Goal: Transaction & Acquisition: Purchase product/service

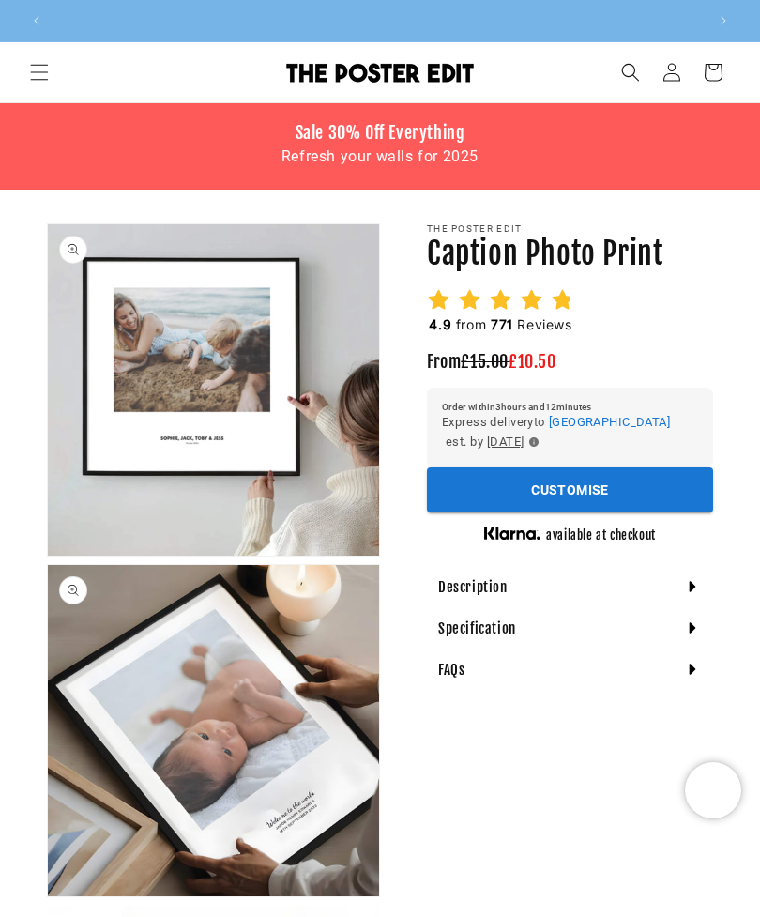
scroll to position [0, 653]
click at [484, 591] on h4 "Description" at bounding box center [472, 587] width 69 height 19
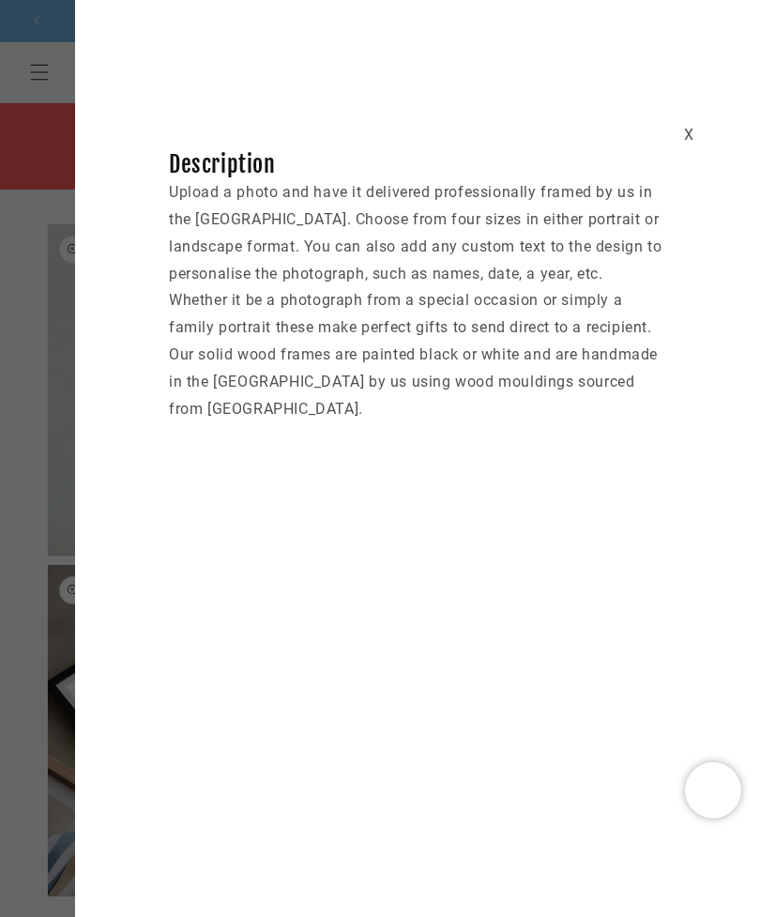
scroll to position [0, 0]
click at [693, 129] on div "X" at bounding box center [689, 135] width 10 height 27
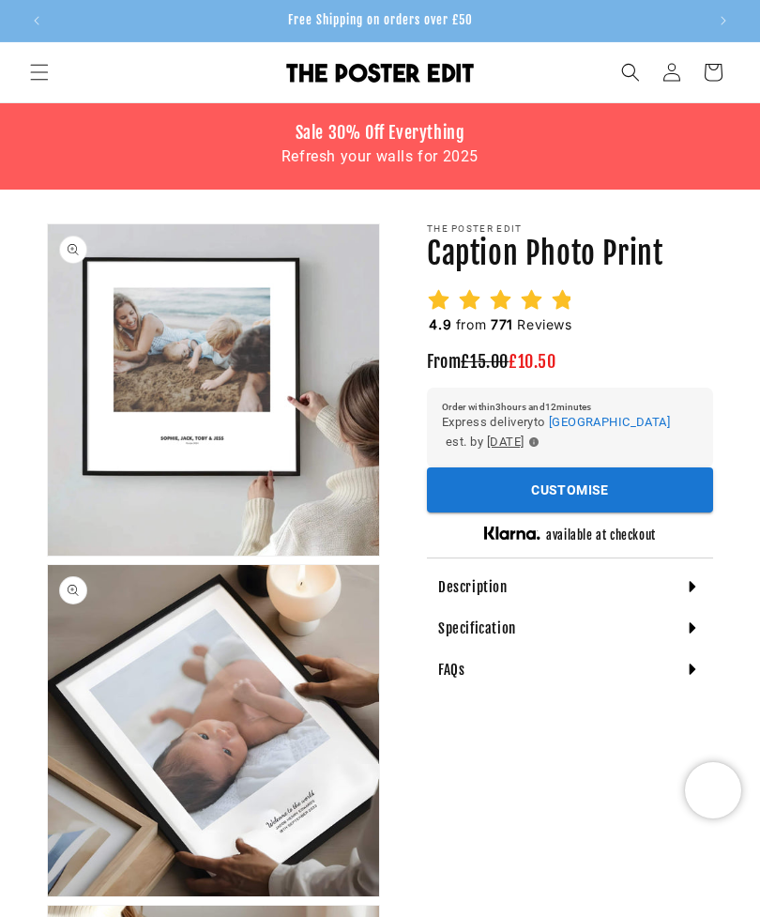
click at [638, 496] on button "Customise" at bounding box center [570, 490] width 286 height 46
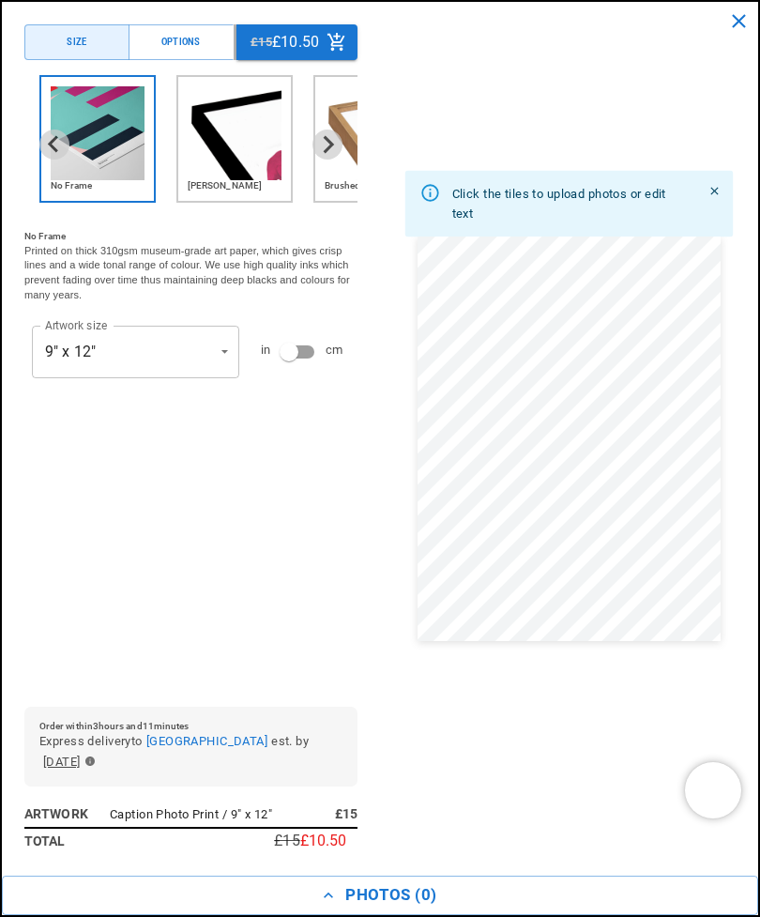
scroll to position [0, 1306]
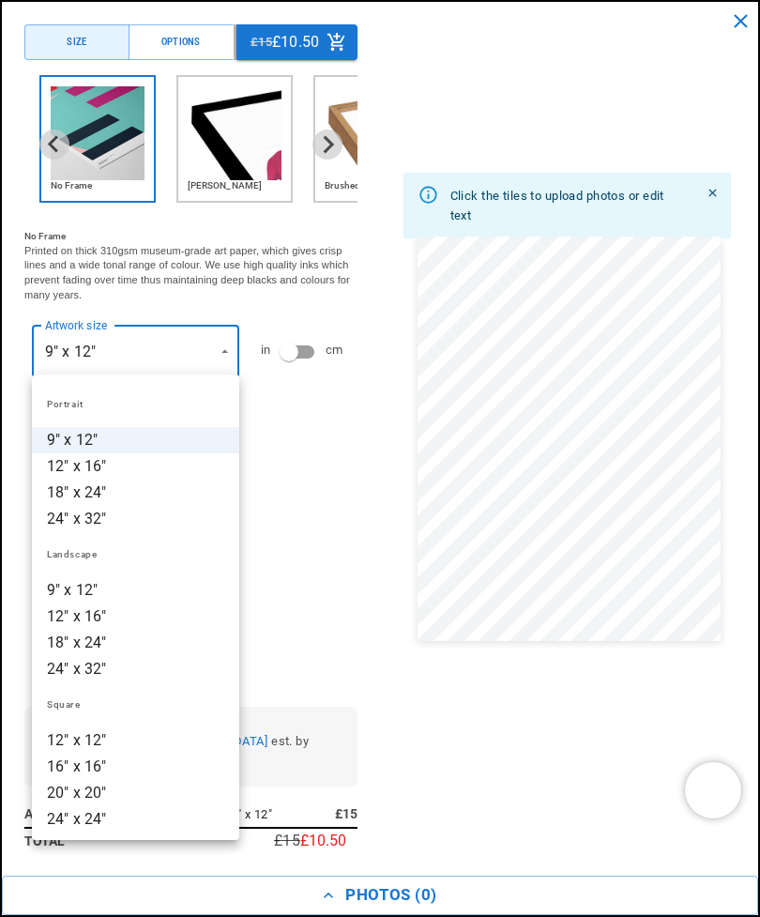
scroll to position [0, 0]
click at [96, 496] on li "18" x 24"" at bounding box center [135, 492] width 207 height 26
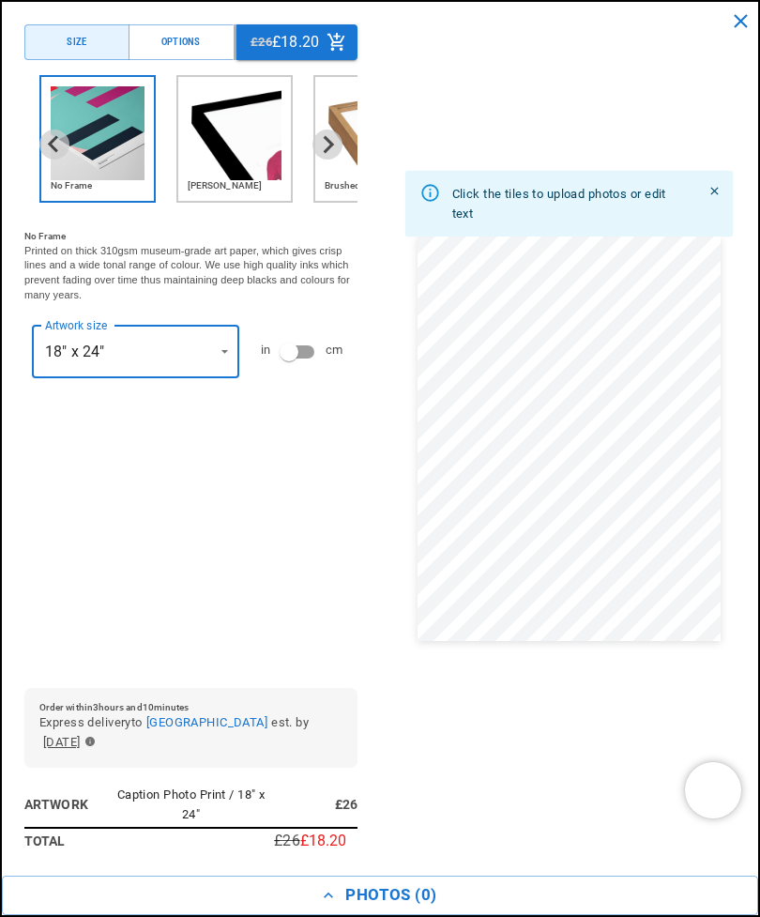
scroll to position [0, 653]
click at [330, 147] on icon "Next slide" at bounding box center [329, 144] width 10 height 17
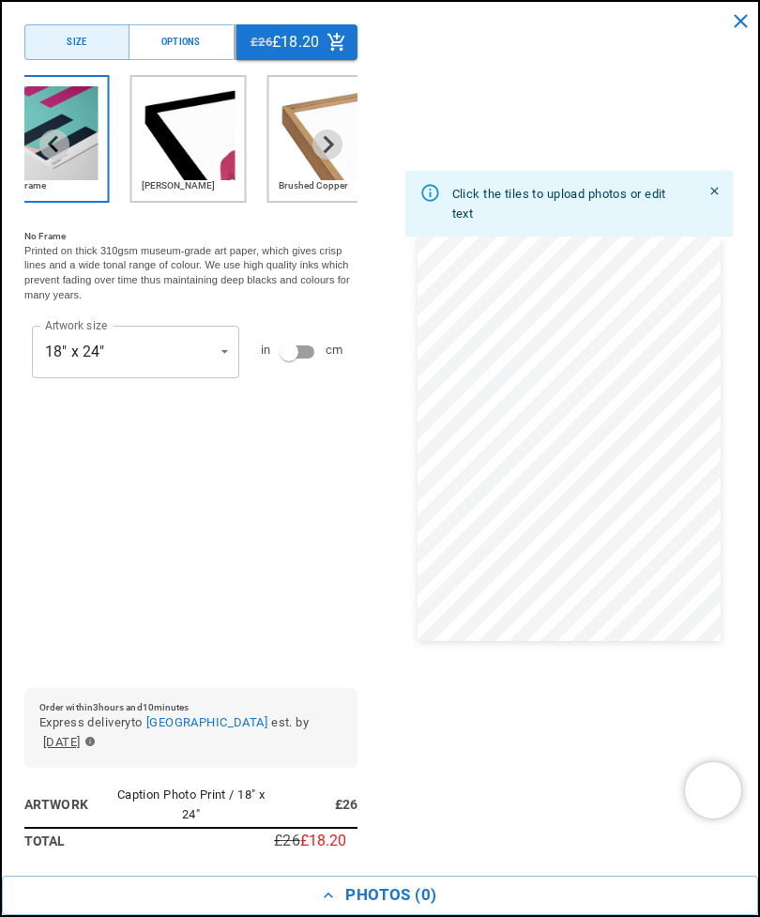
click at [335, 146] on icon "Next slide" at bounding box center [327, 144] width 18 height 18
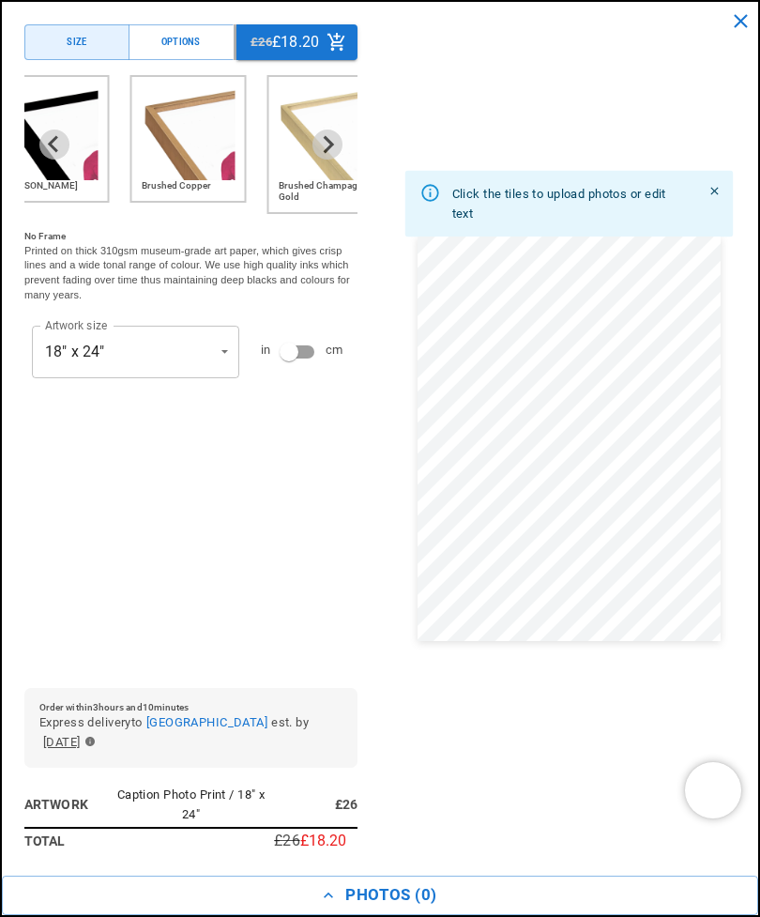
scroll to position [0, 1306]
click at [201, 162] on img "3 of 6" at bounding box center [189, 133] width 94 height 94
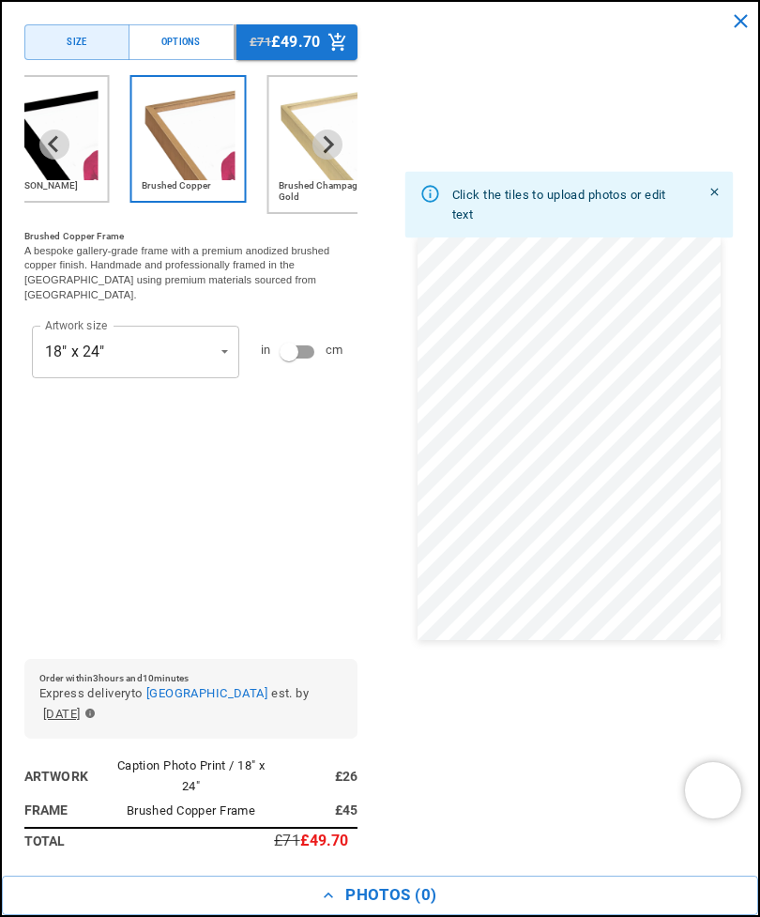
scroll to position [0, 0]
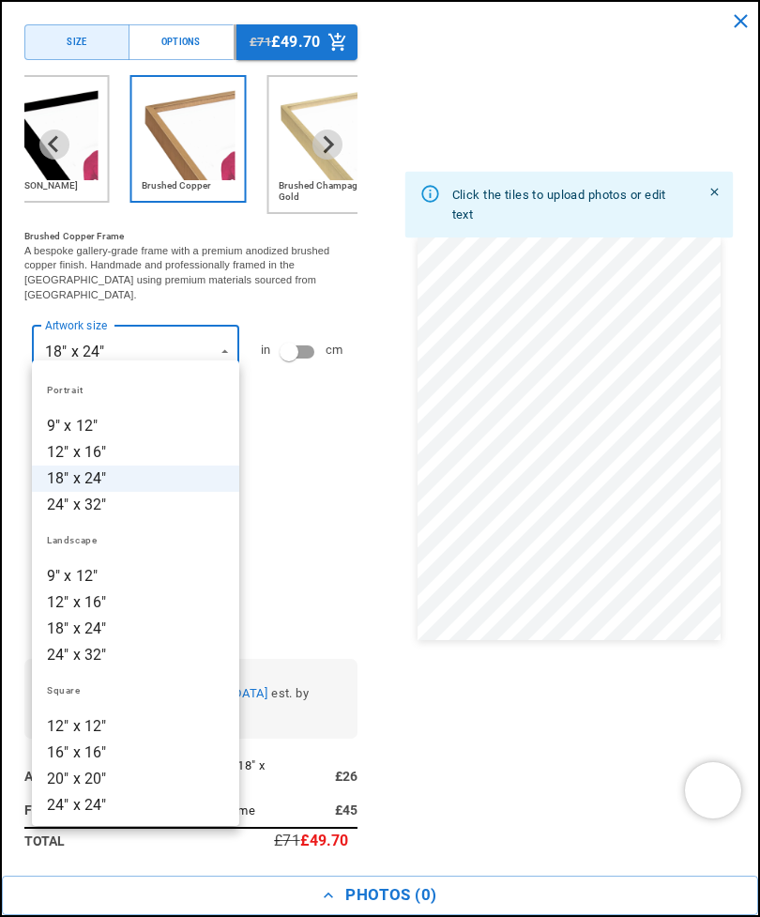
click at [102, 462] on li "12" x 16"" at bounding box center [135, 452] width 207 height 26
type input "*********"
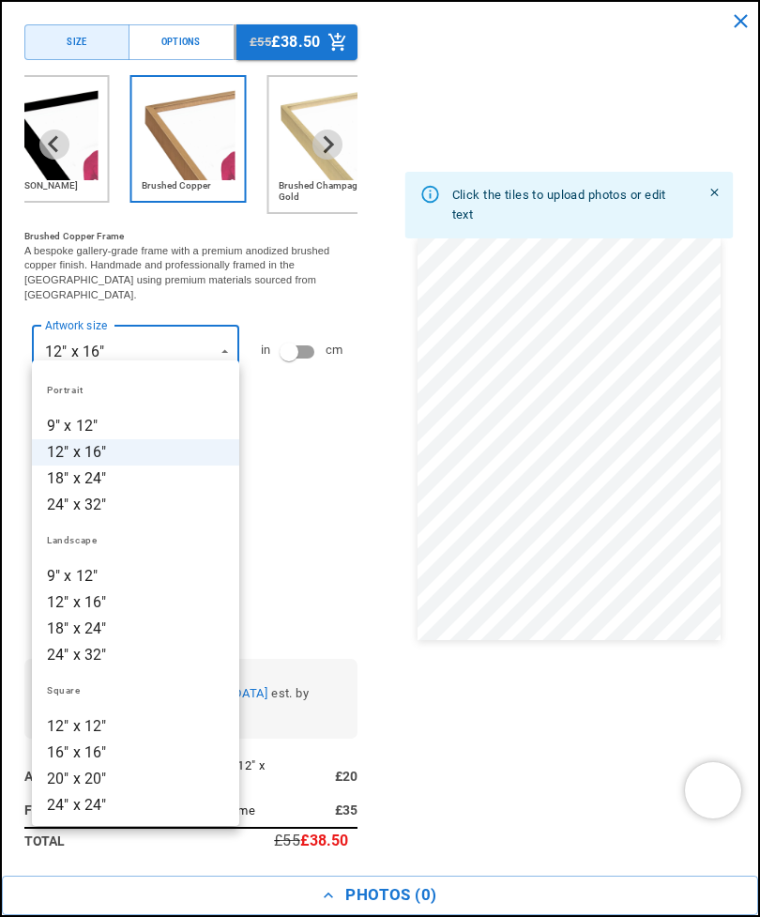
scroll to position [0, 653]
click at [336, 148] on div at bounding box center [380, 458] width 760 height 917
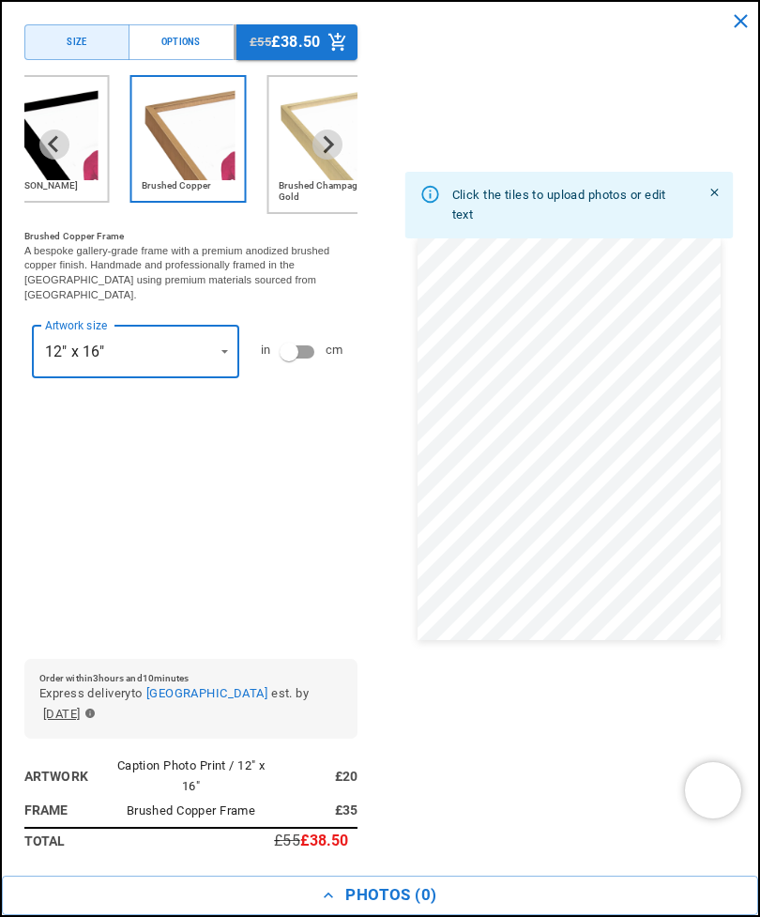
scroll to position [0, 1306]
click at [327, 144] on icon "Next slide" at bounding box center [327, 144] width 18 height 18
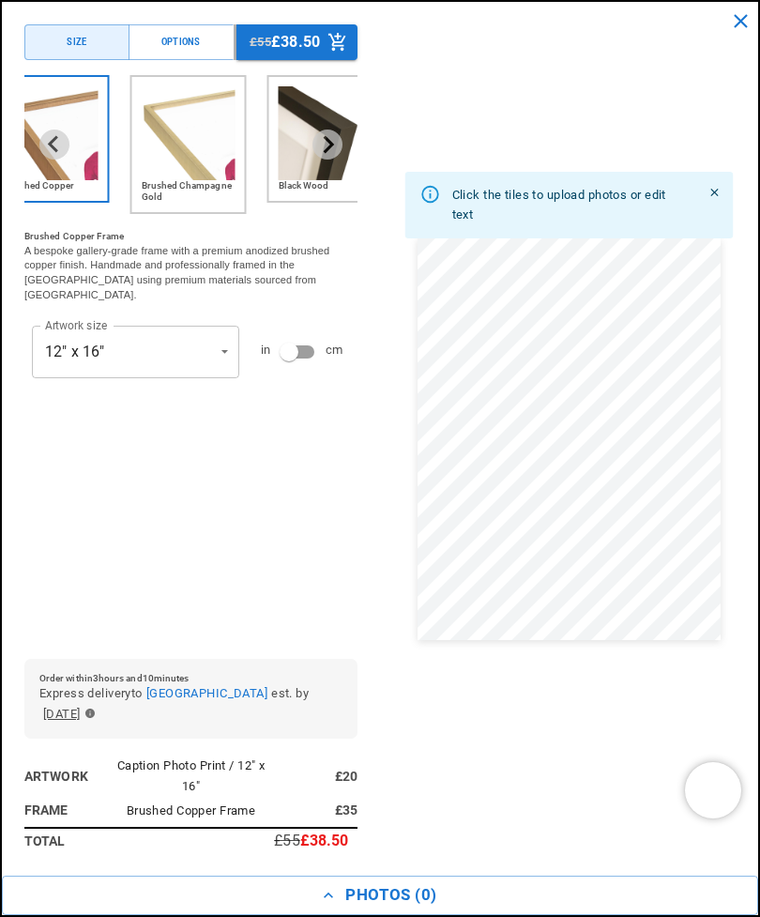
click at [326, 152] on icon "Next slide" at bounding box center [329, 144] width 10 height 17
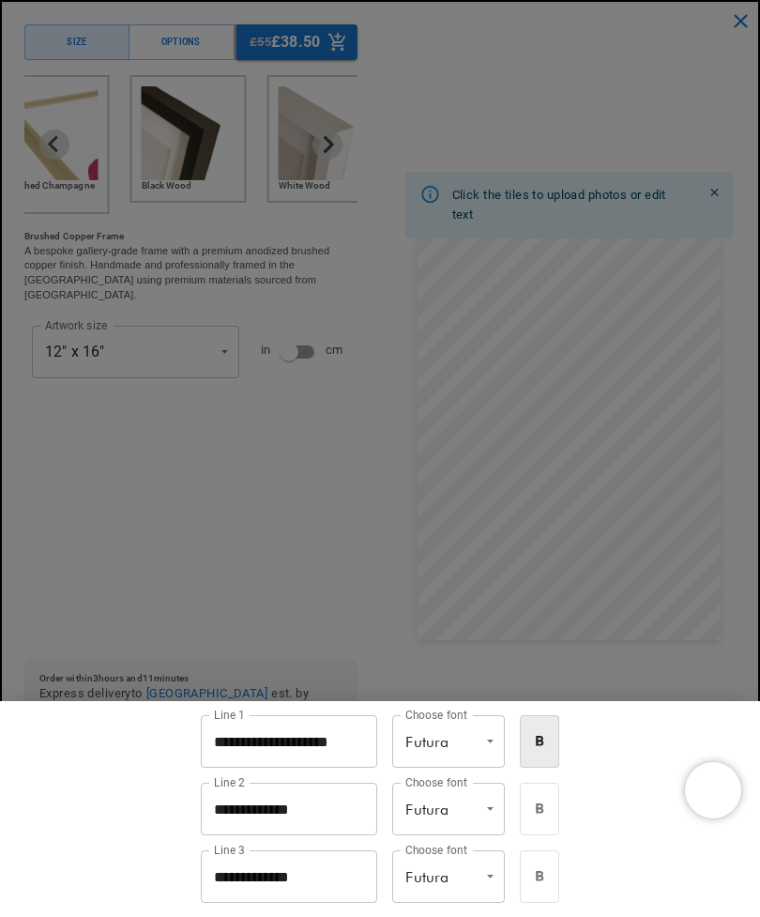
scroll to position [0, 653]
click at [350, 594] on div at bounding box center [380, 458] width 760 height 917
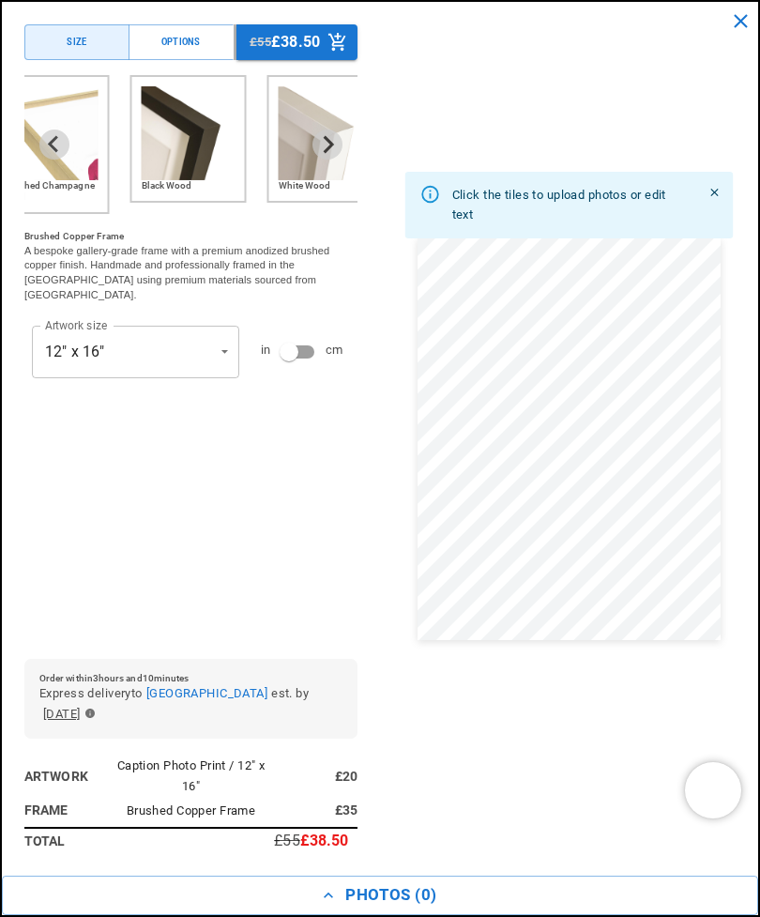
scroll to position [0, 1306]
